Goal: Obtain resource: Obtain resource

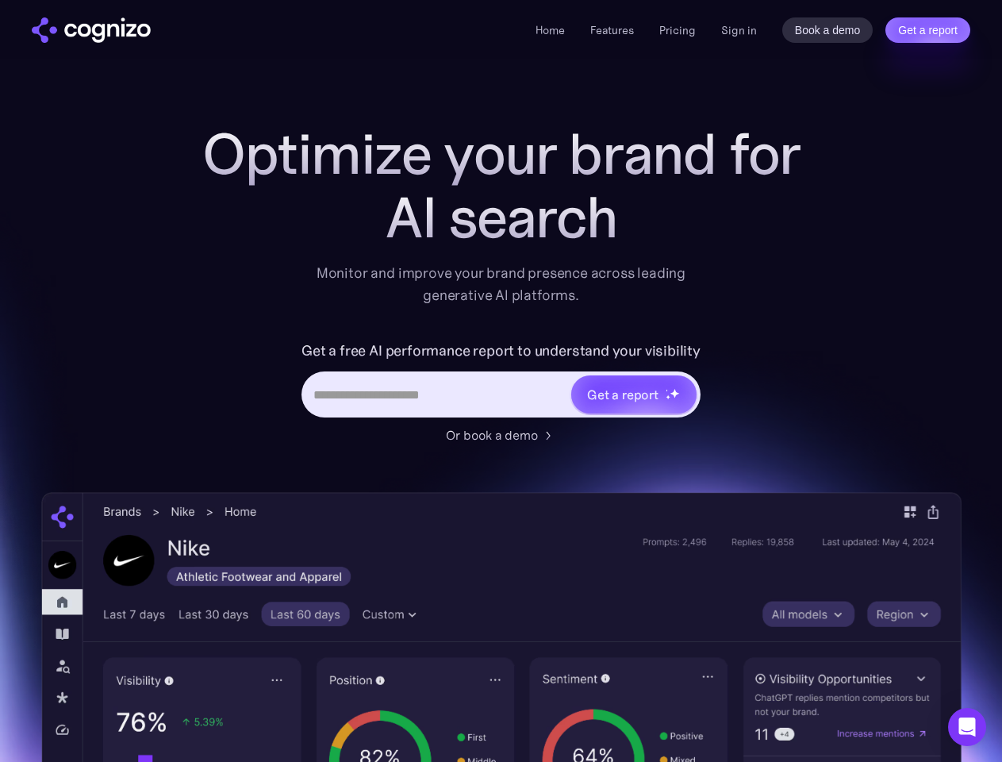
click at [928, 30] on link "Get a report" at bounding box center [928, 29] width 85 height 25
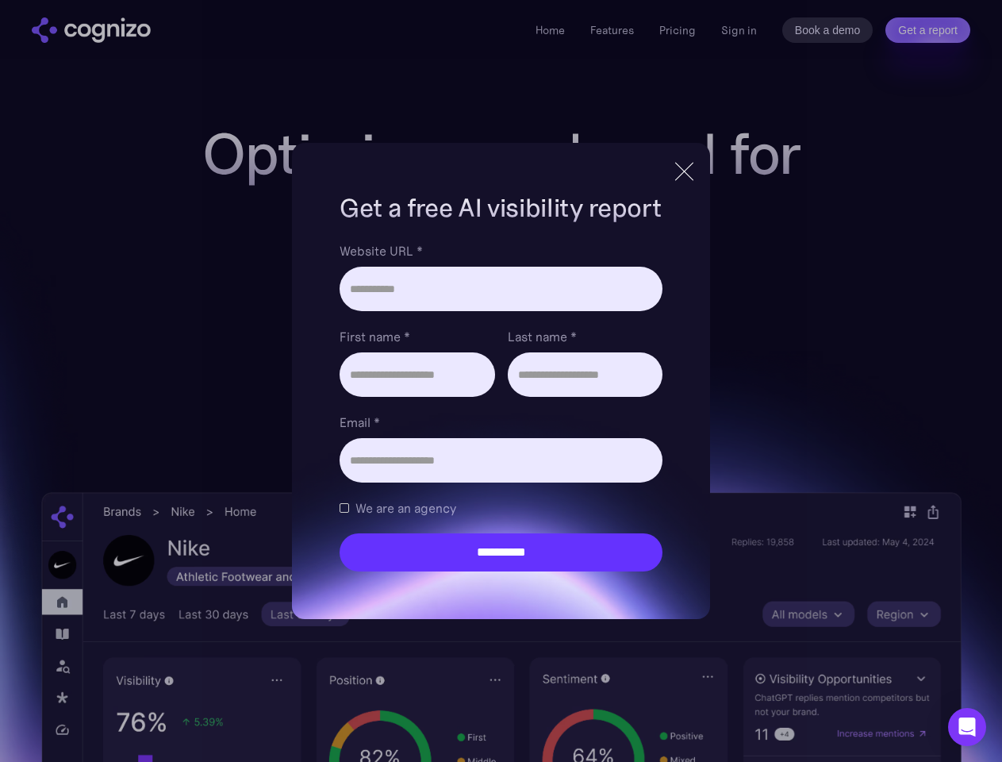
click at [633, 394] on input "Last name *" at bounding box center [585, 374] width 155 height 44
click at [968, 727] on icon "Open Intercom Messenger" at bounding box center [968, 727] width 17 height 19
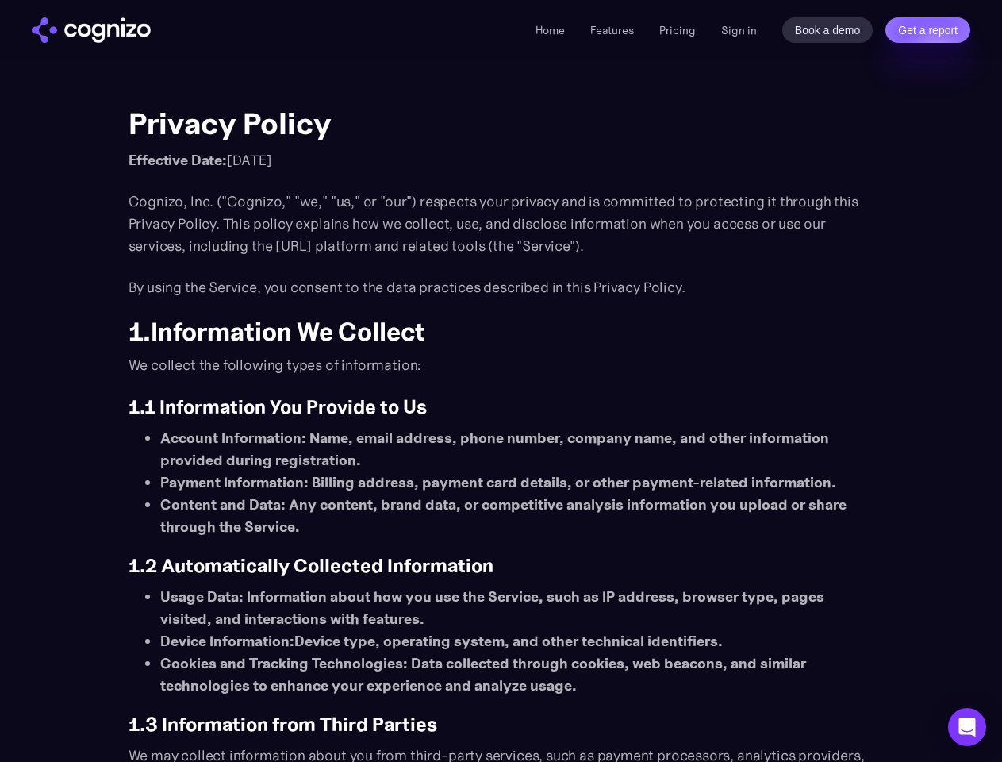
click at [928, 30] on link "Get a report" at bounding box center [928, 29] width 85 height 25
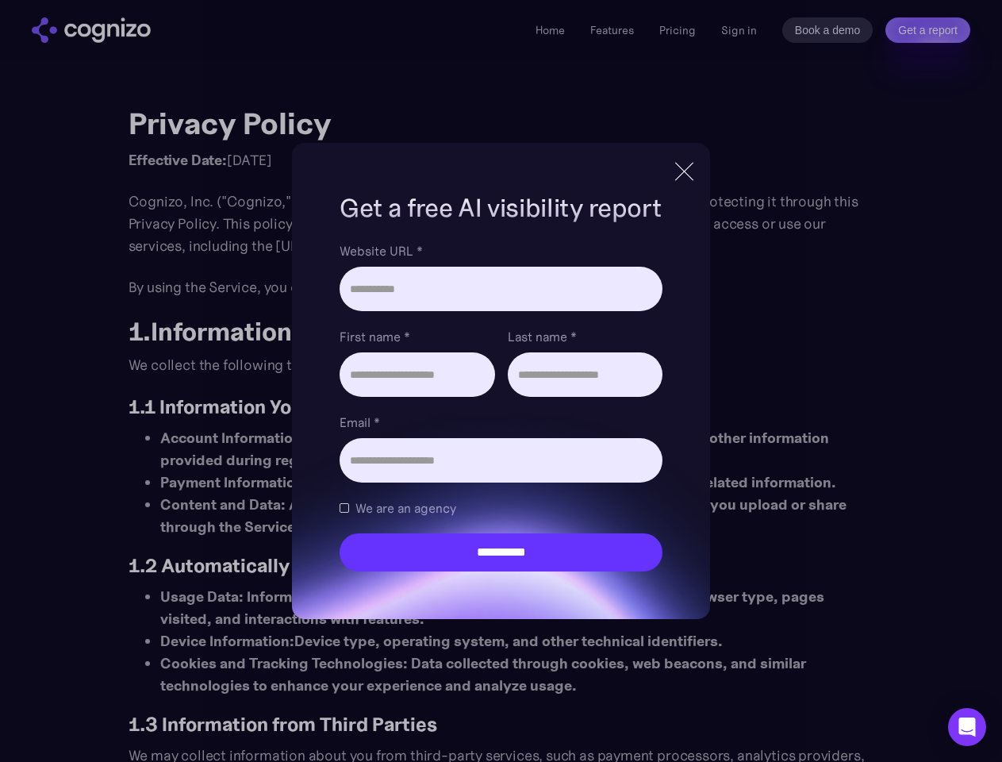
click at [968, 727] on icon "Open Intercom Messenger" at bounding box center [968, 727] width 17 height 19
